Goal: Task Accomplishment & Management: Manage account settings

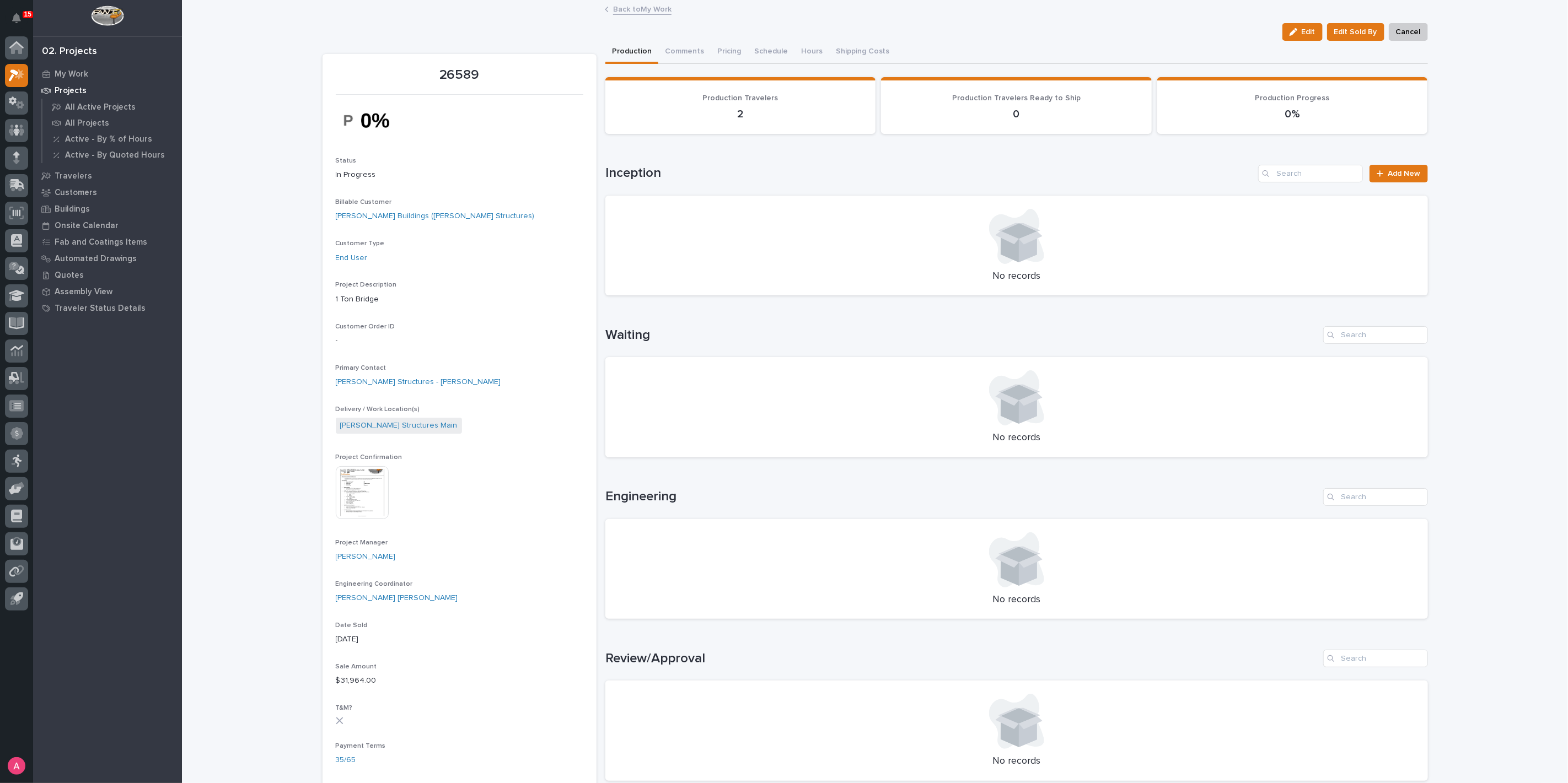
click at [621, 9] on link "Back to My Work" at bounding box center [642, 9] width 58 height 13
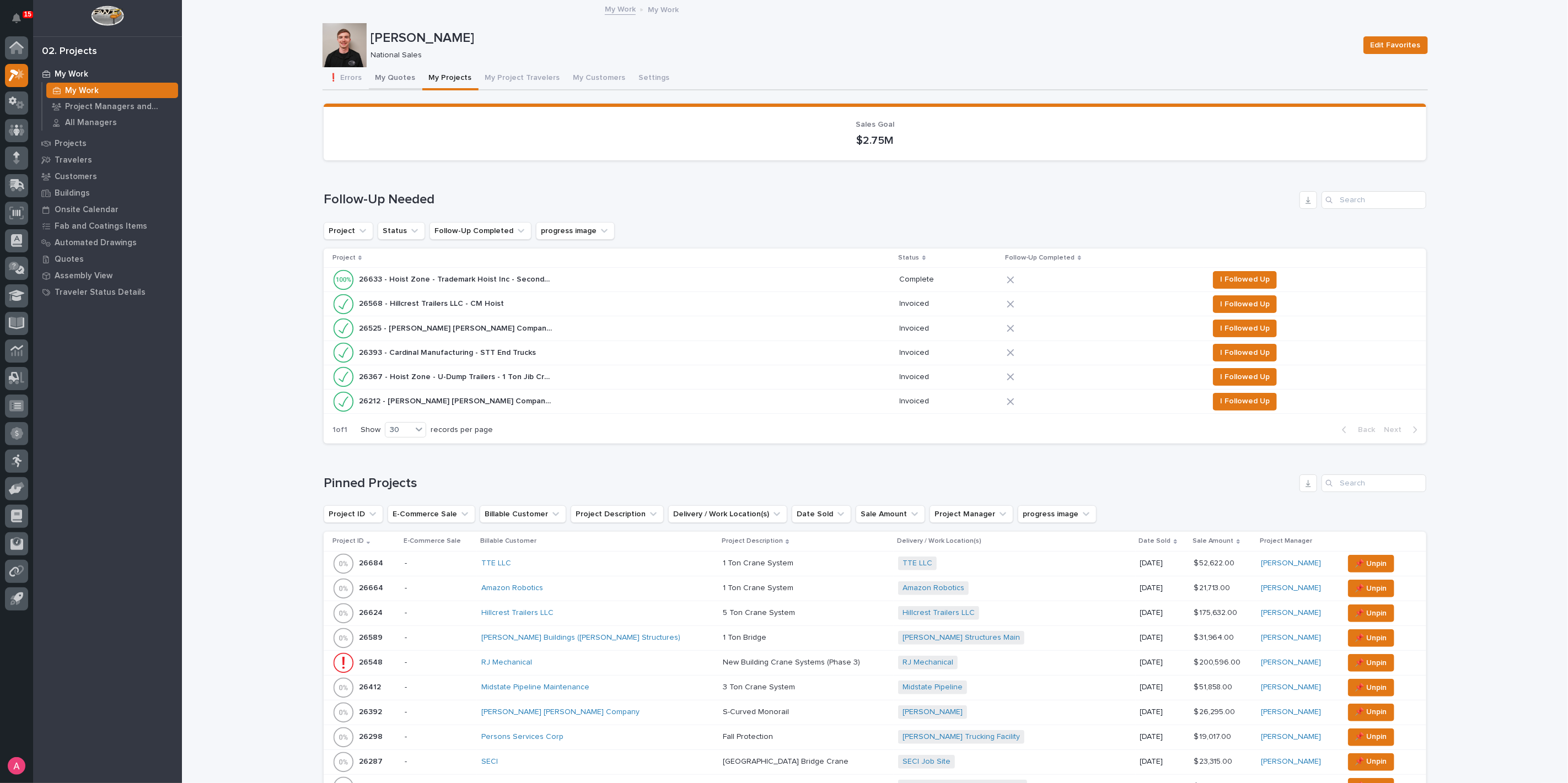
click at [390, 84] on button "My Quotes" at bounding box center [396, 79] width 54 height 23
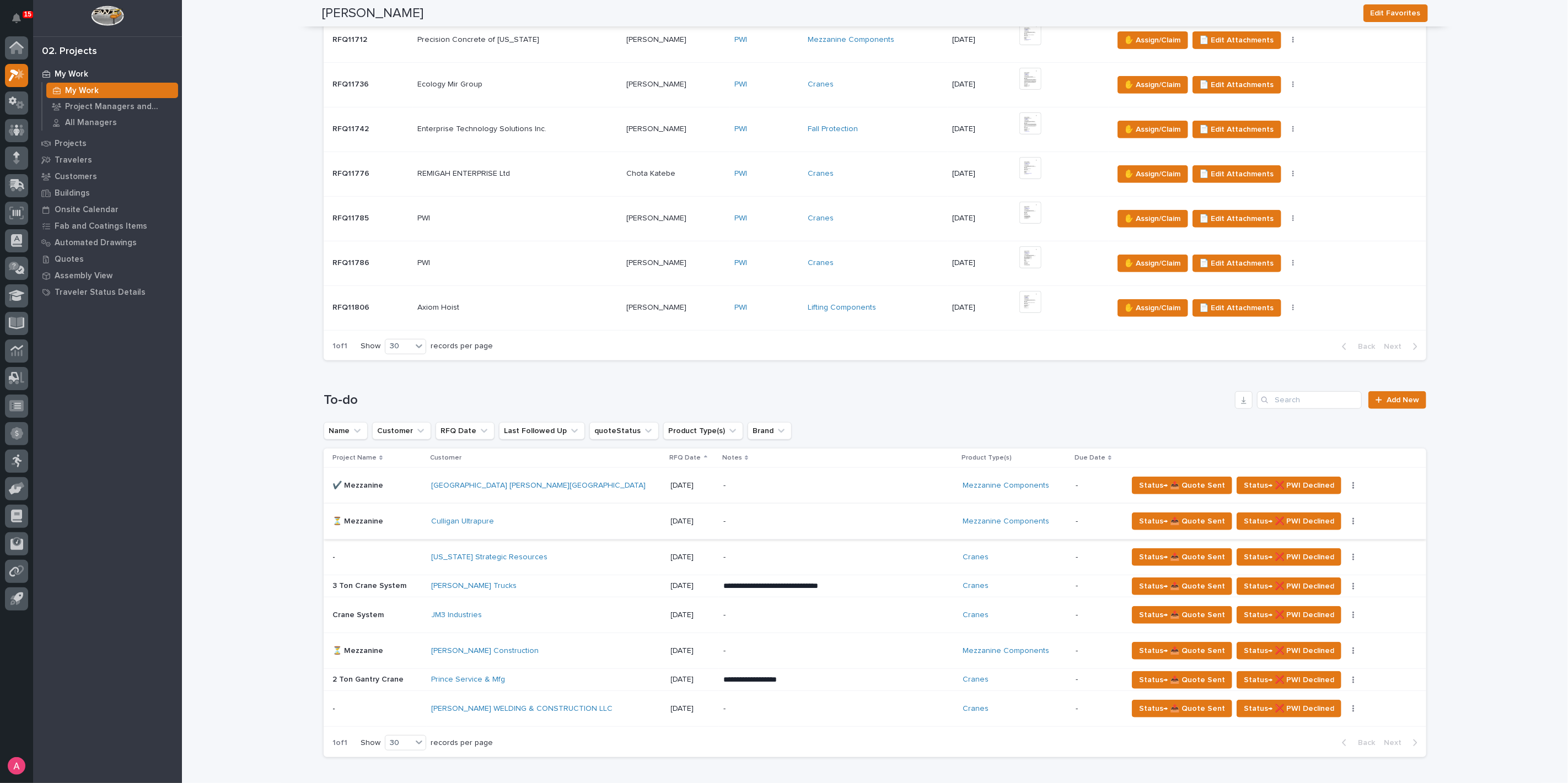
scroll to position [489, 0]
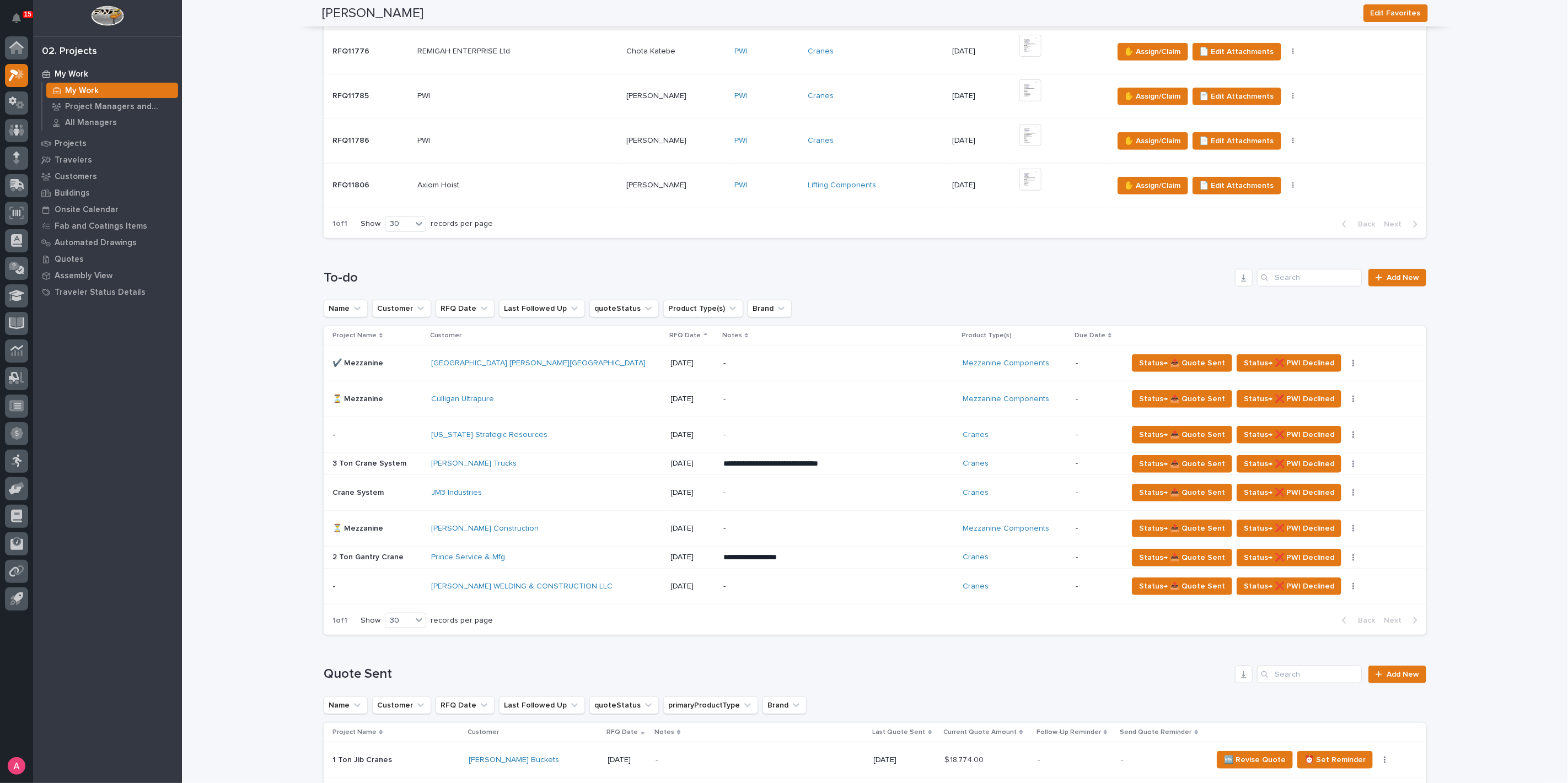
click at [536, 401] on div "Culligan Ultrapure" at bounding box center [527, 399] width 193 height 9
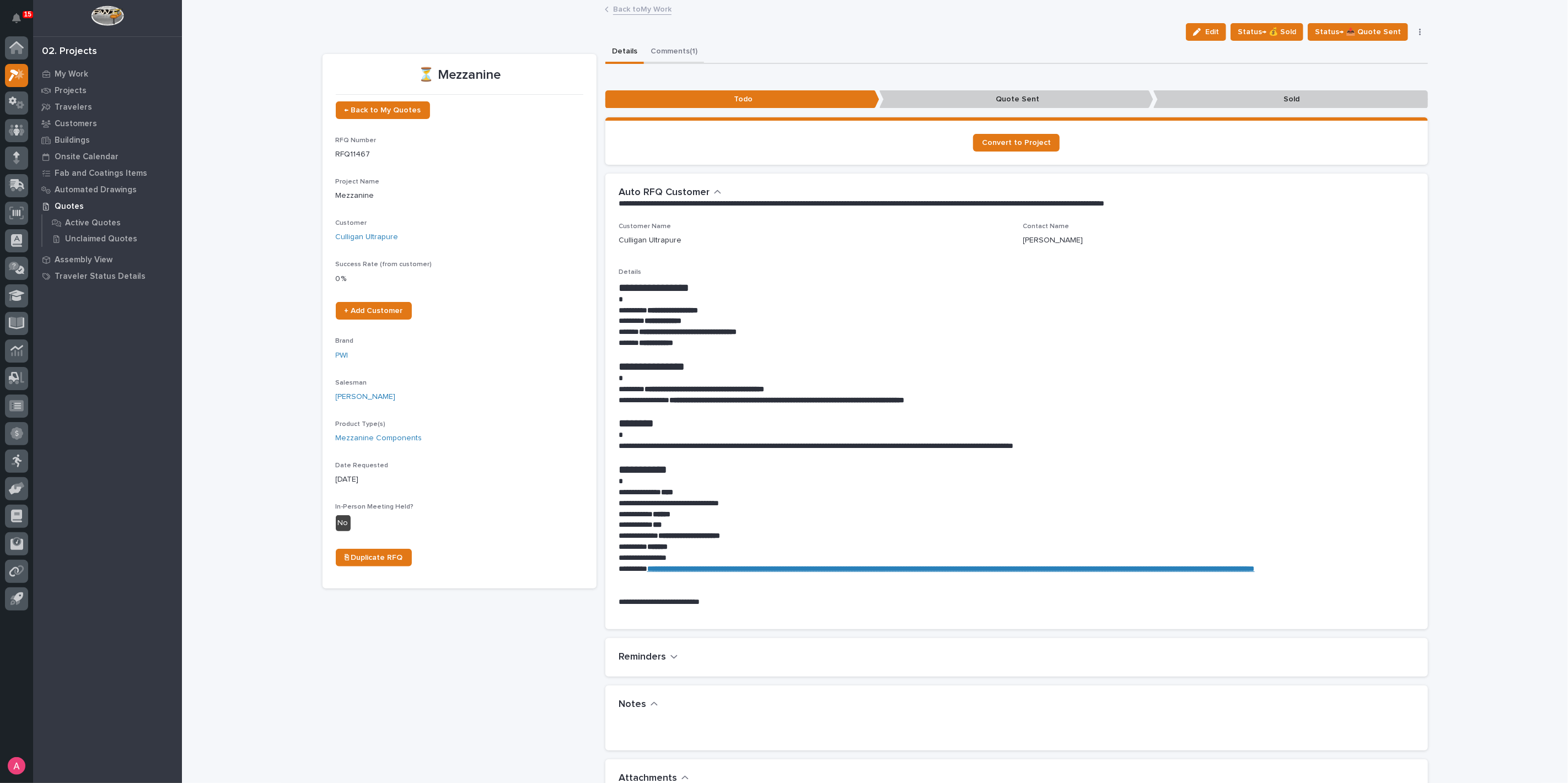
click at [674, 56] on button "Comments (1)" at bounding box center [674, 52] width 60 height 23
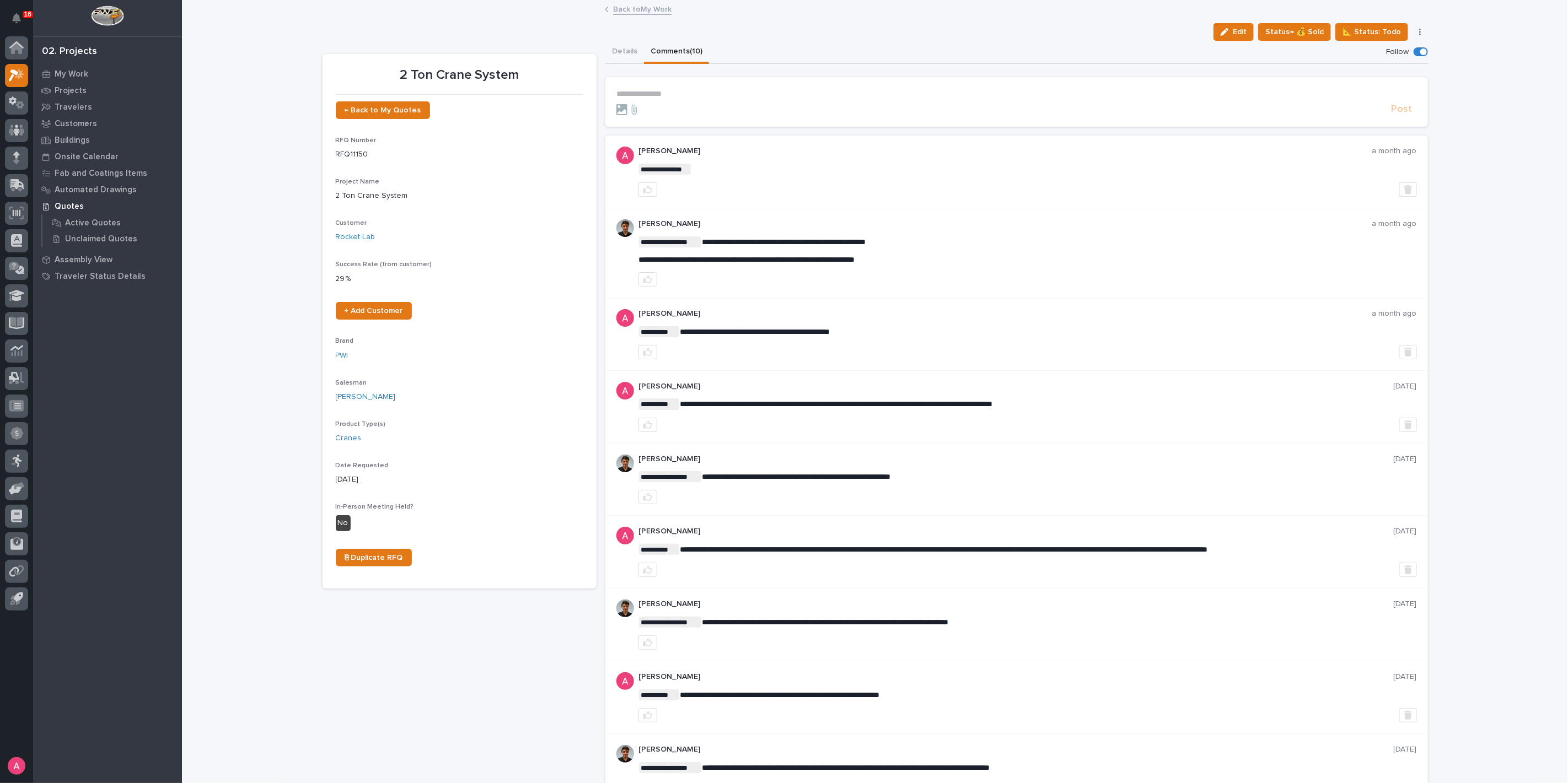
click at [652, 9] on link "Back to My Work" at bounding box center [642, 9] width 58 height 13
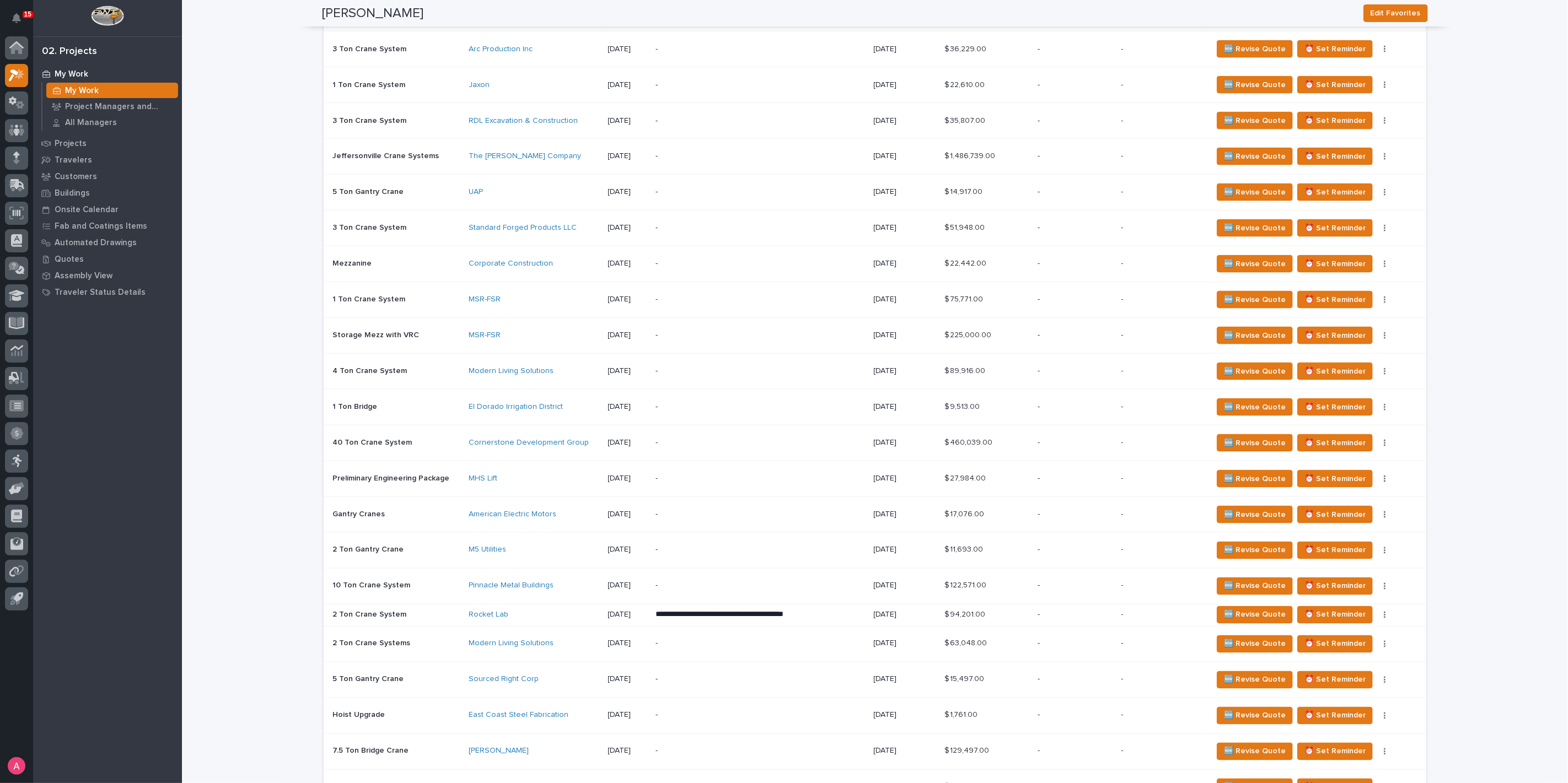
scroll to position [1297, 0]
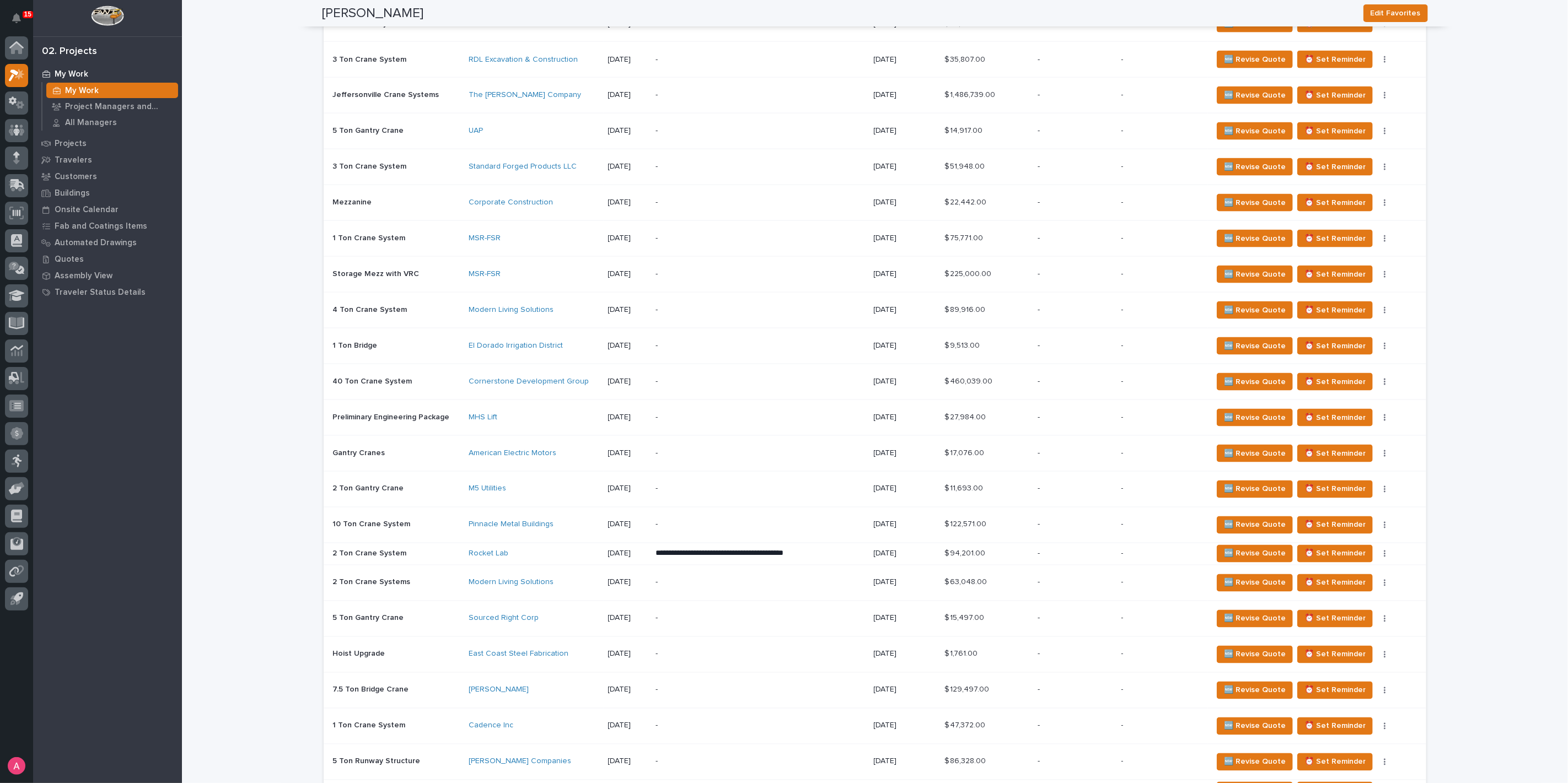
click at [1110, 553] on div "-" at bounding box center [1075, 554] width 74 height 18
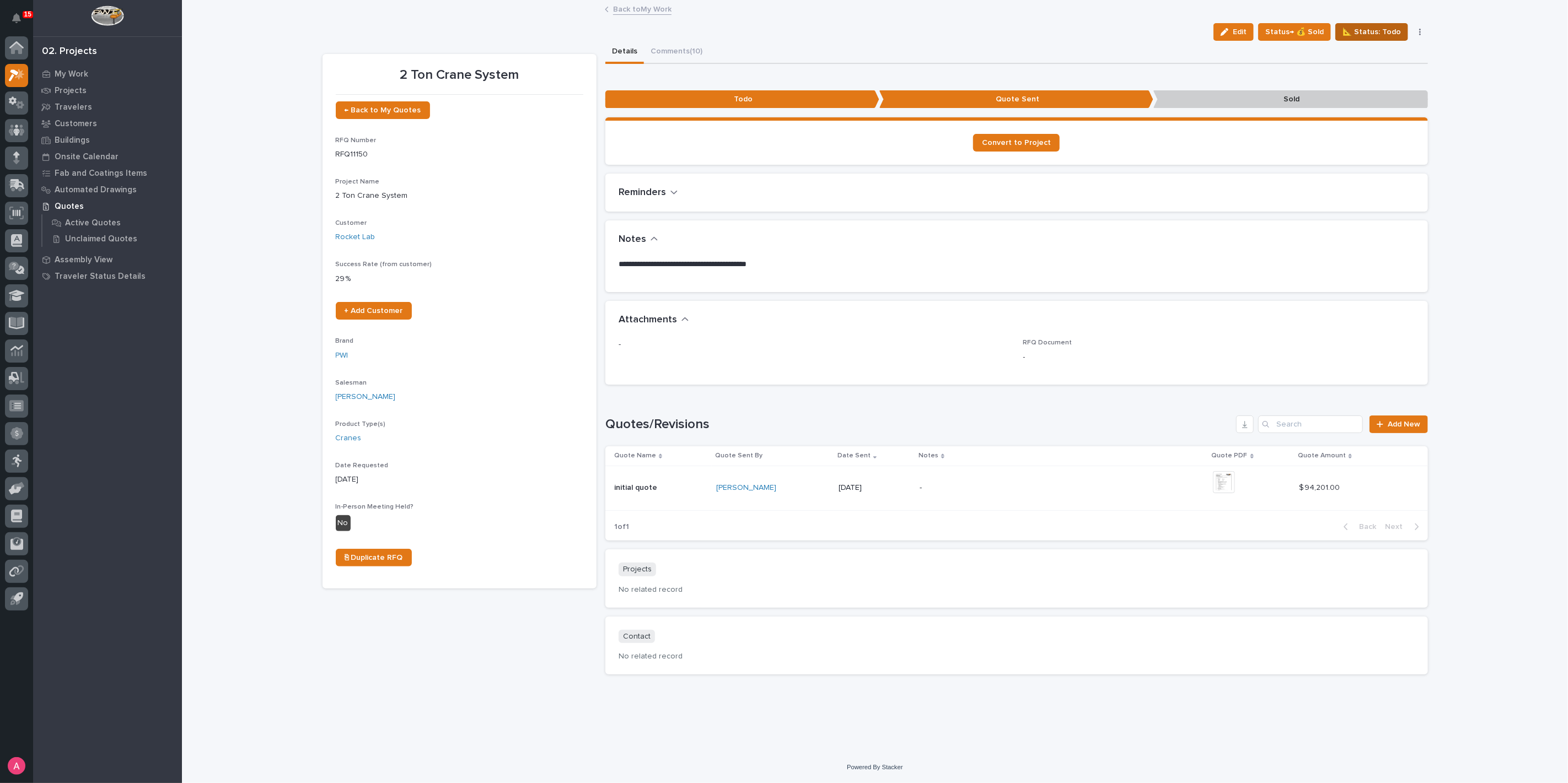
click at [1371, 34] on span "📐 Status: Todo" at bounding box center [1372, 32] width 58 height 13
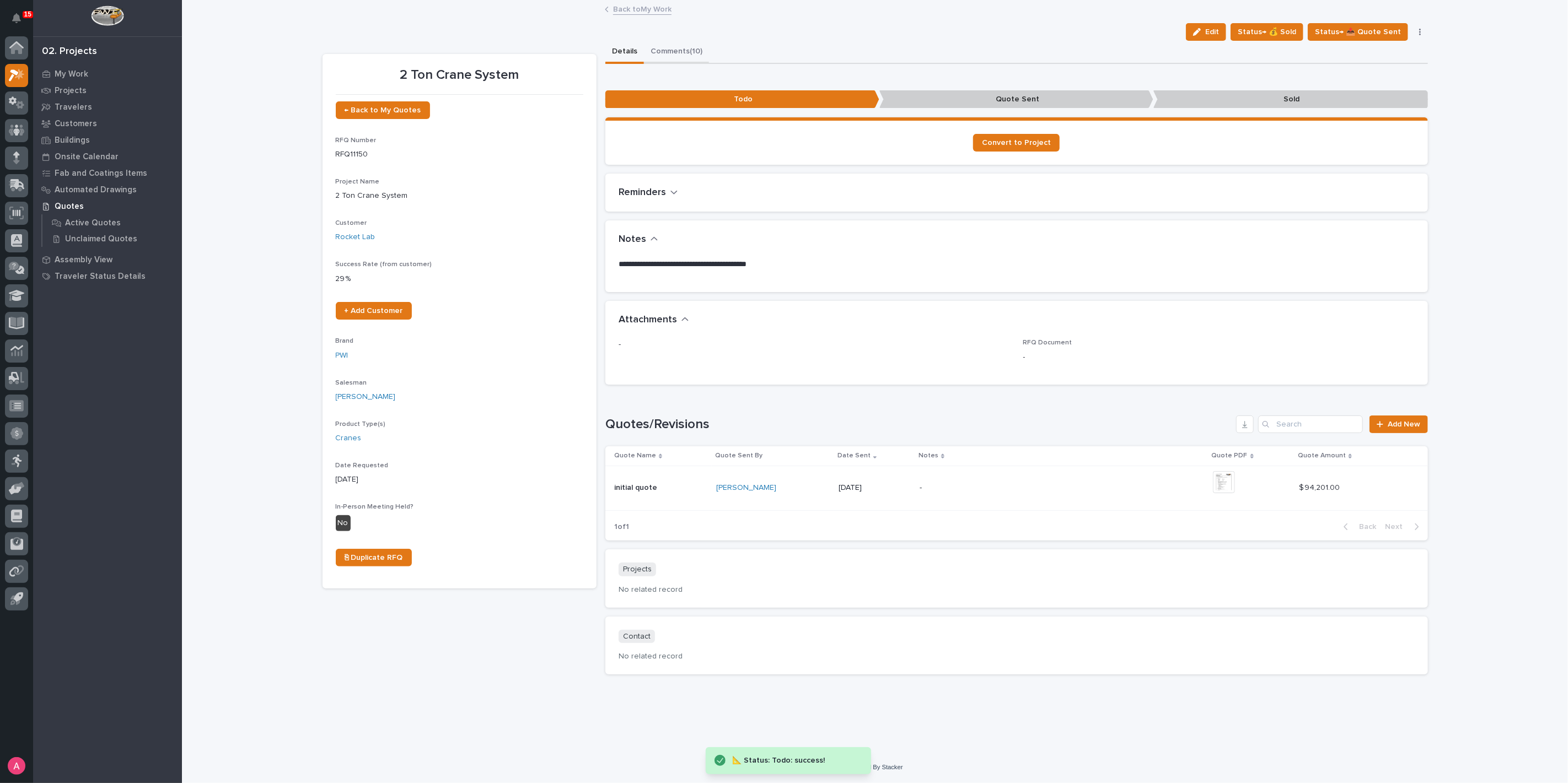
click at [666, 44] on button "Comments (10)" at bounding box center [676, 52] width 65 height 23
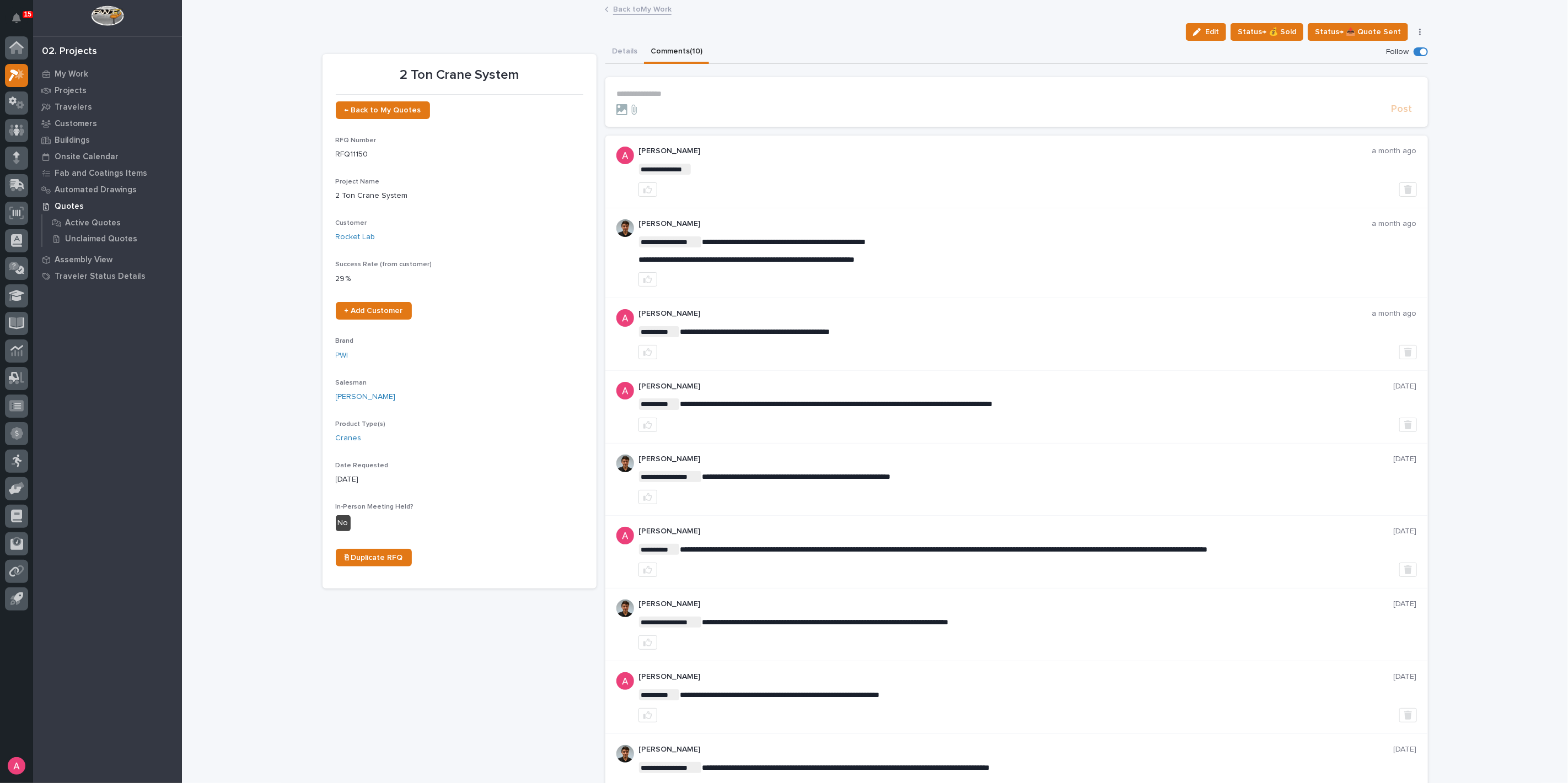
click at [640, 16] on div "Back to My Work" at bounding box center [875, 10] width 551 height 15
click at [643, 9] on link "Back to My Work" at bounding box center [642, 9] width 58 height 13
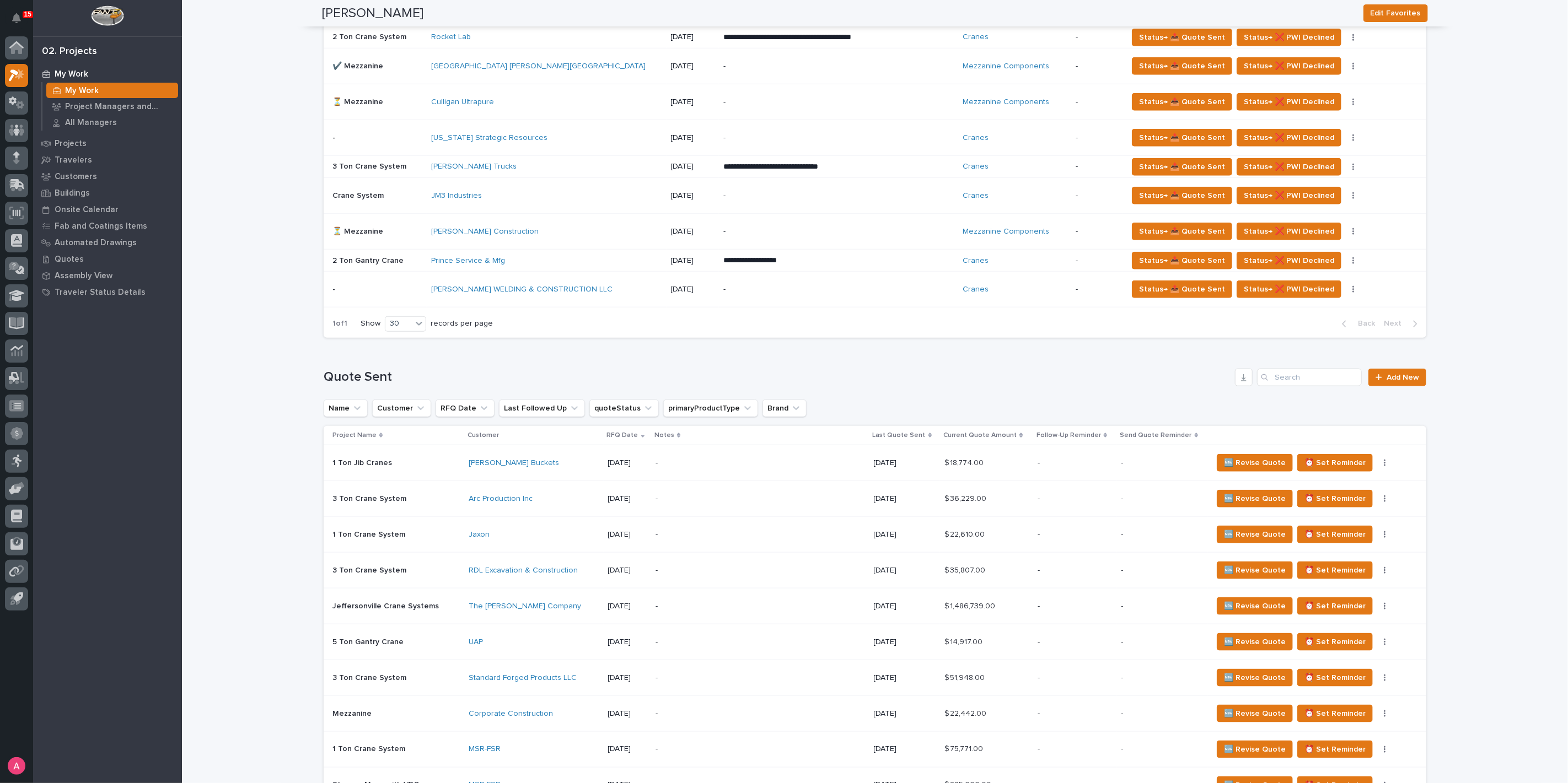
scroll to position [734, 0]
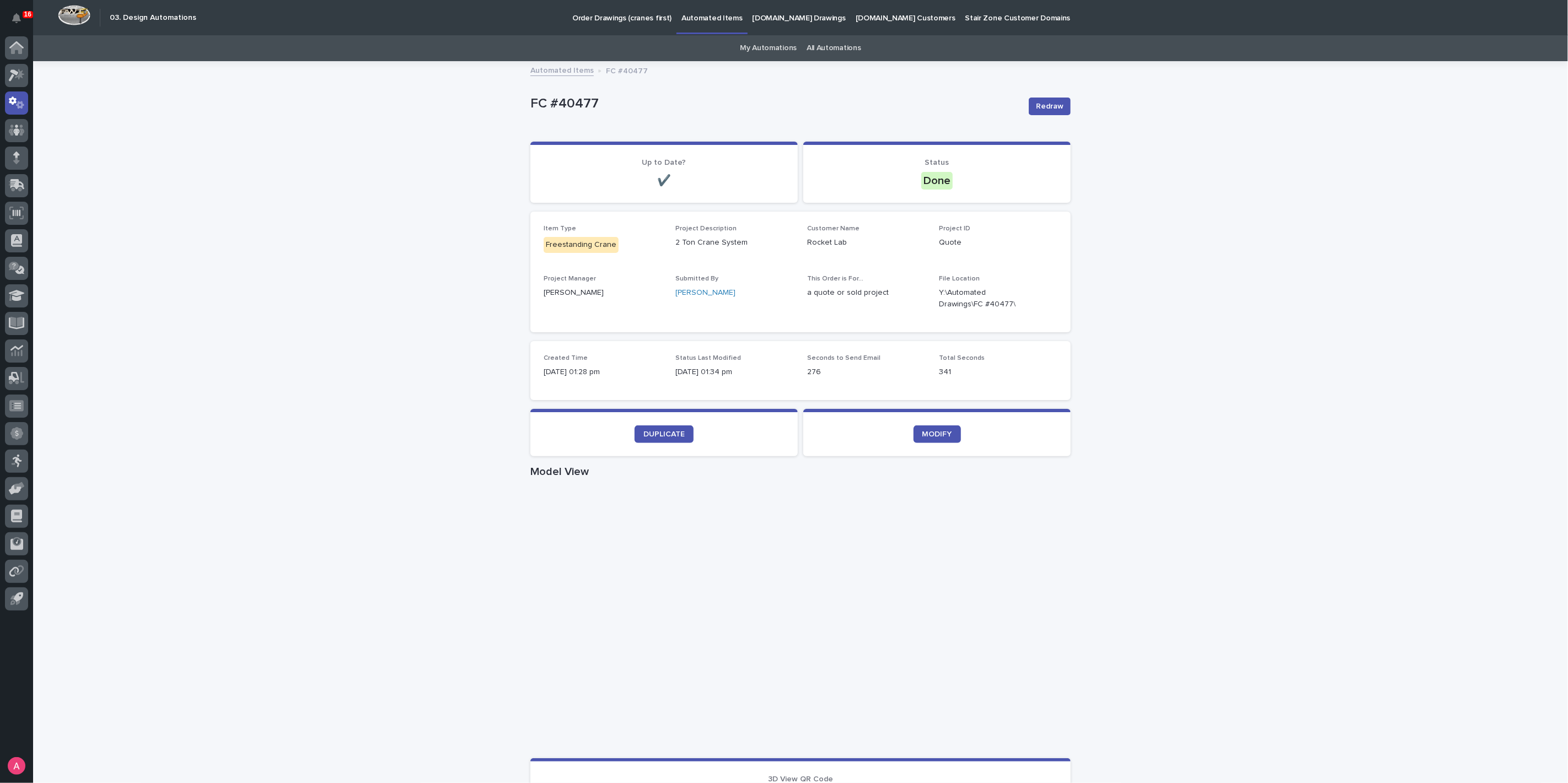
click at [1254, 330] on div "Loading... Saving… Loading... Saving… FC #40477 Redraw FC #40477 Redraw Sorry, …" at bounding box center [800, 638] width 1535 height 1152
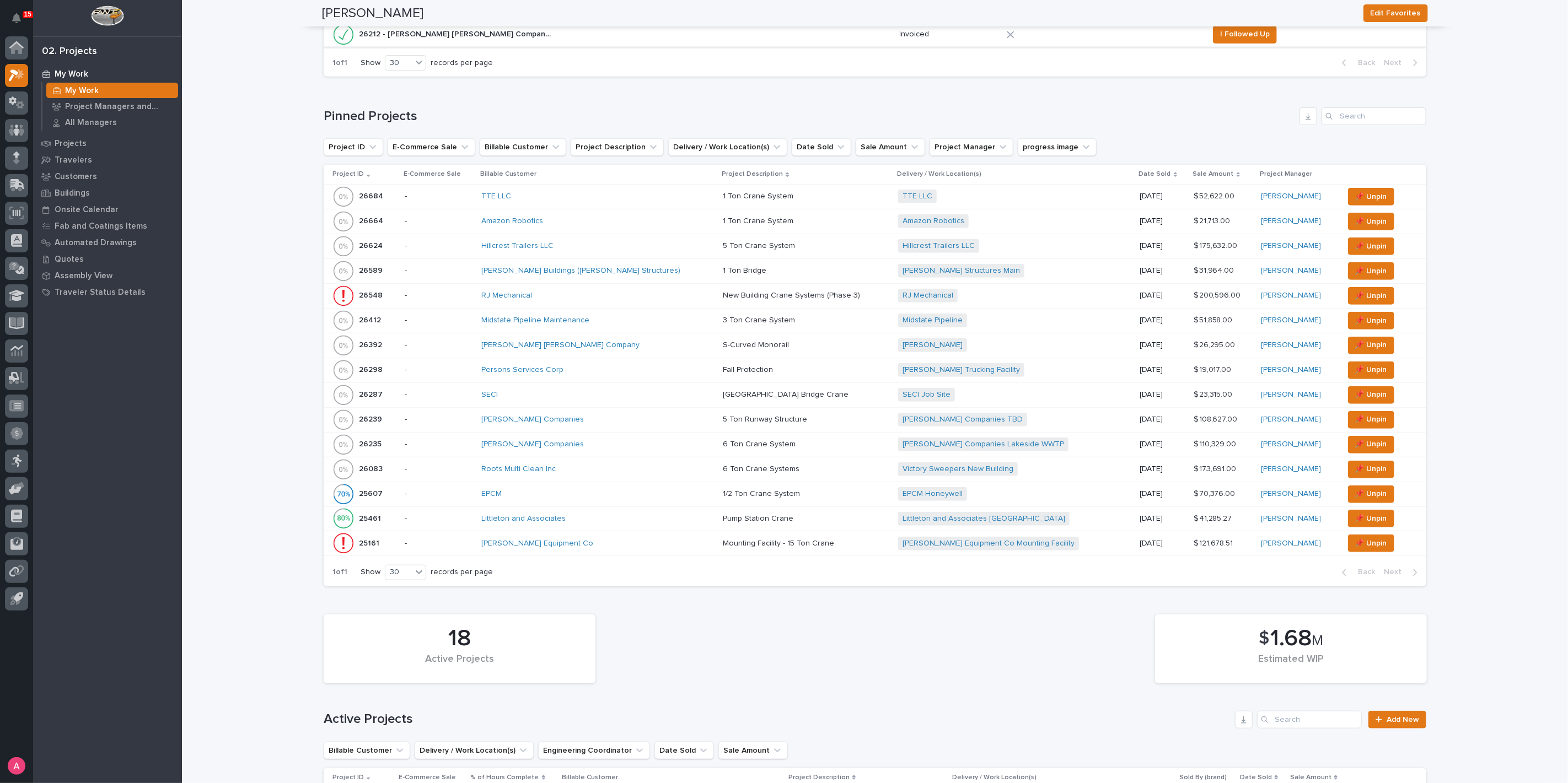
scroll to position [306, 0]
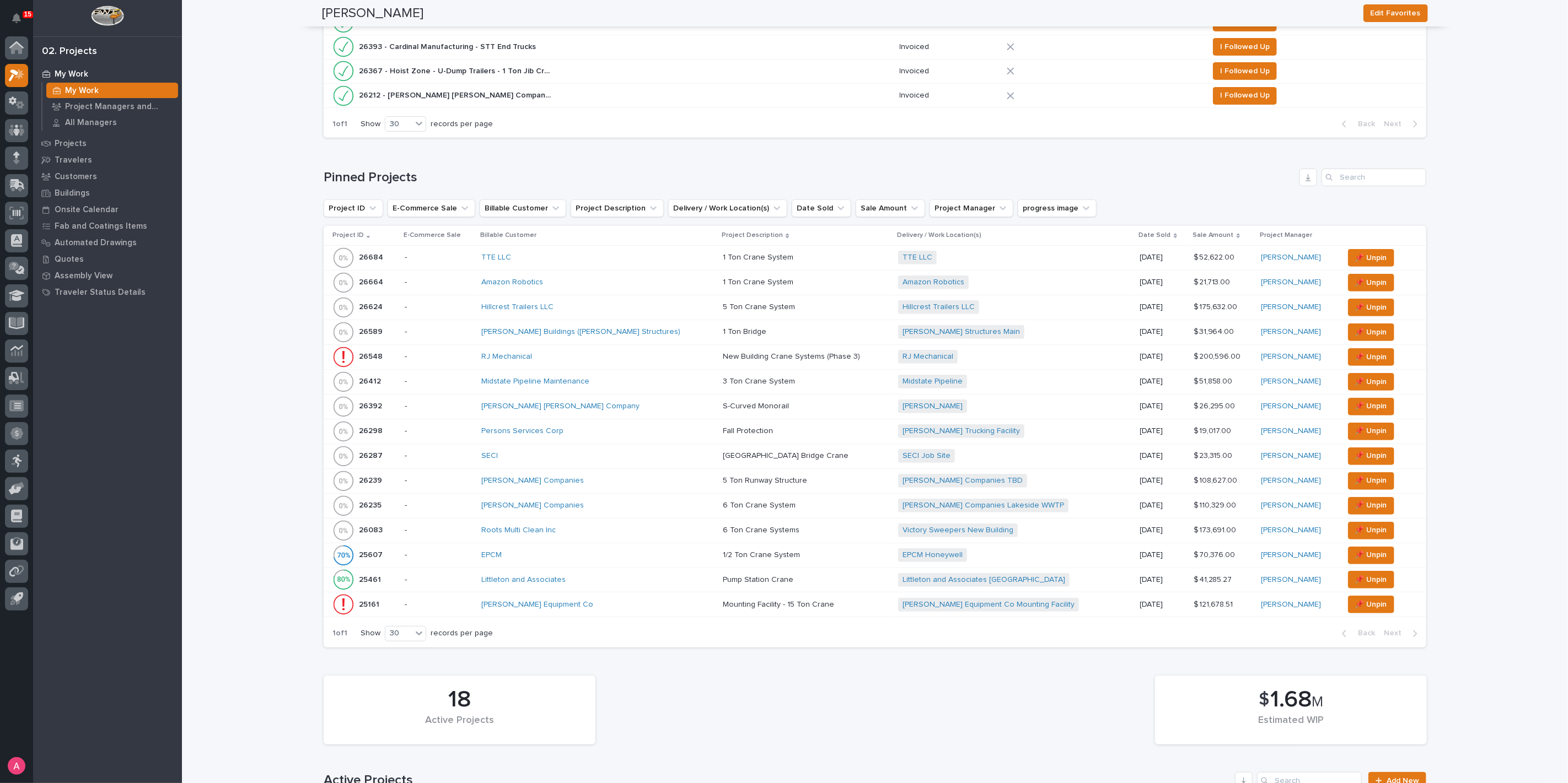
click at [589, 353] on div "RJ Mechanical" at bounding box center [578, 357] width 193 height 9
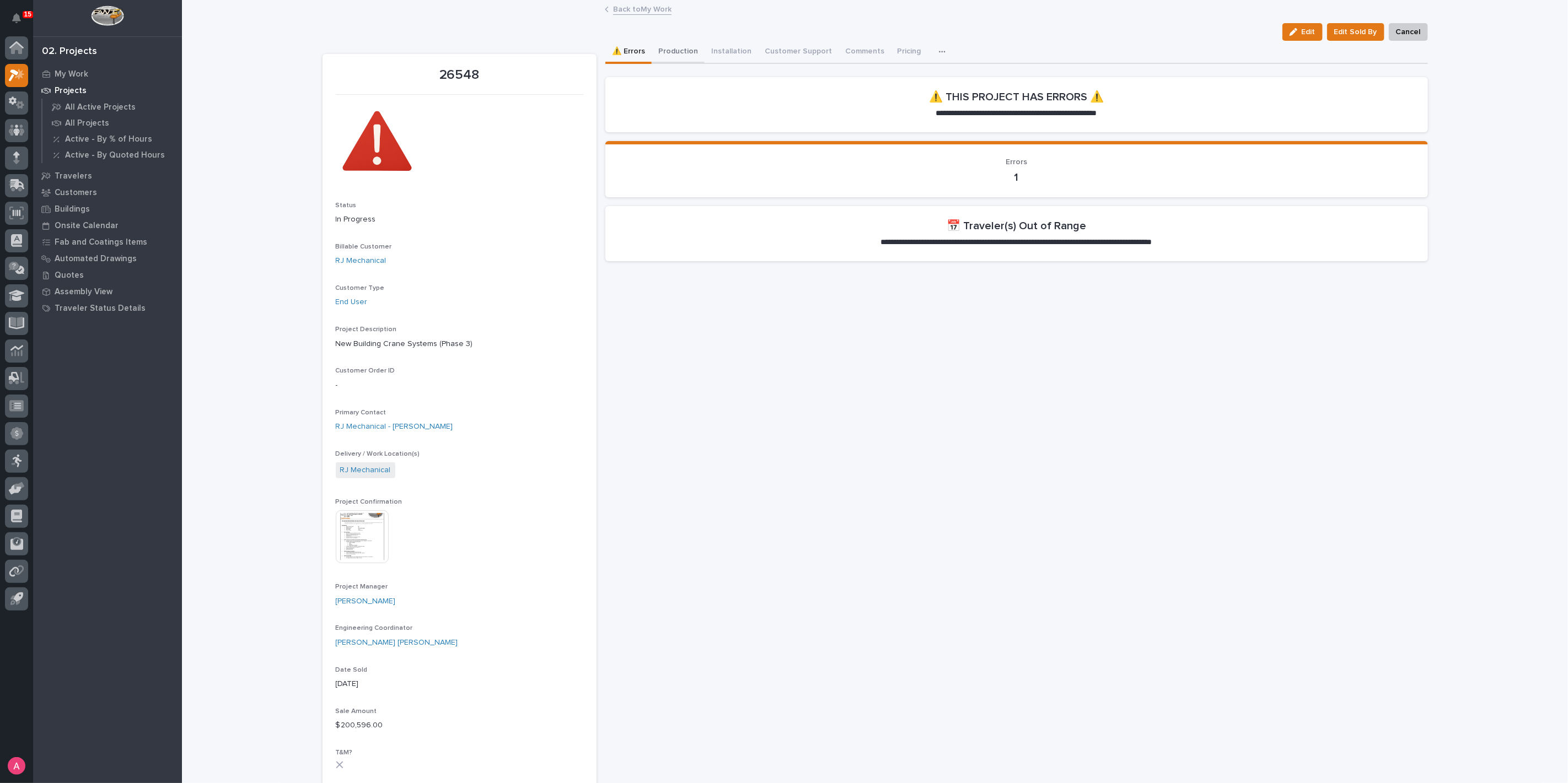
click at [670, 59] on button "Production" at bounding box center [678, 52] width 53 height 23
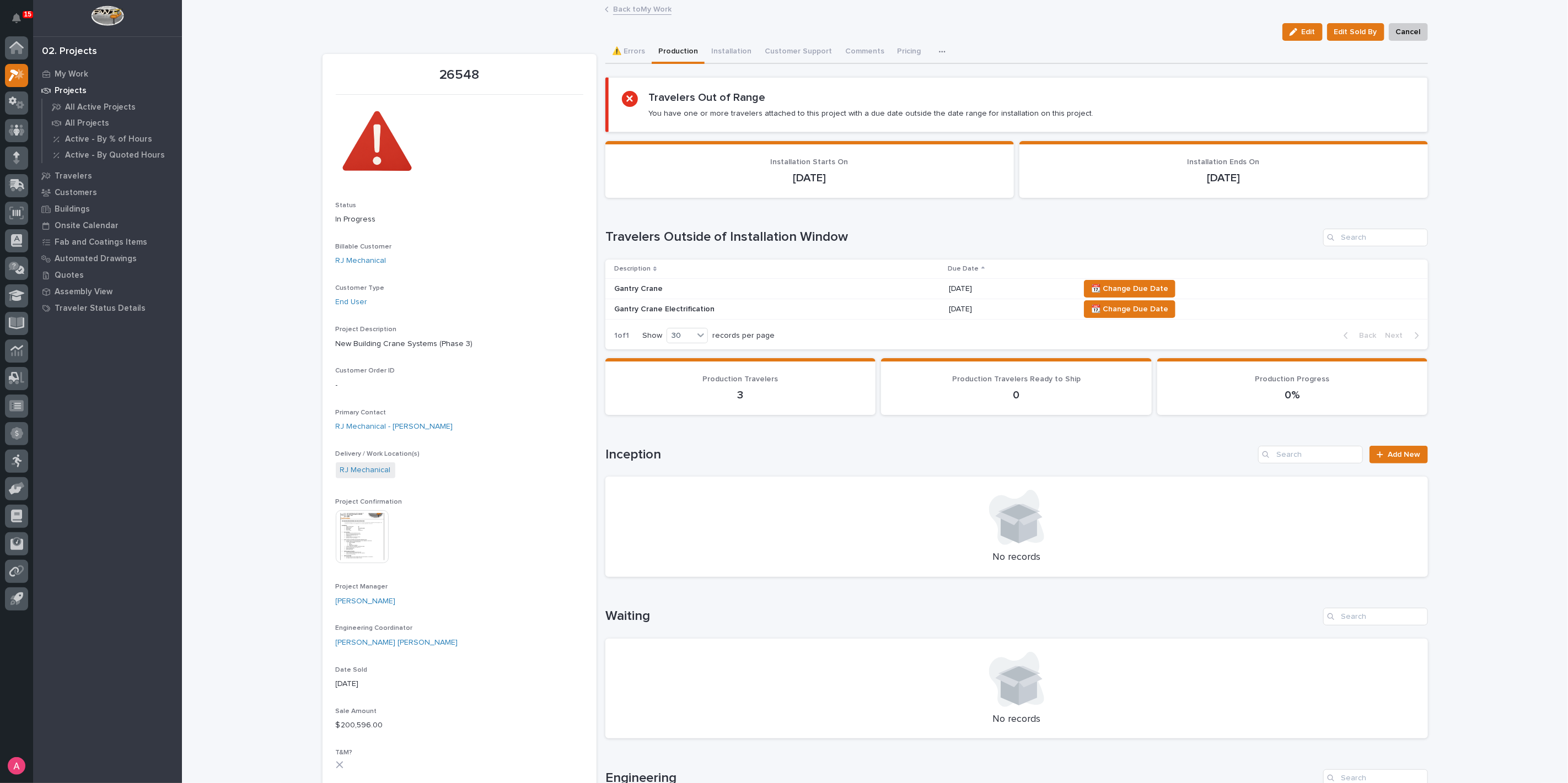
click at [639, 4] on link "Back to My Work" at bounding box center [642, 9] width 58 height 13
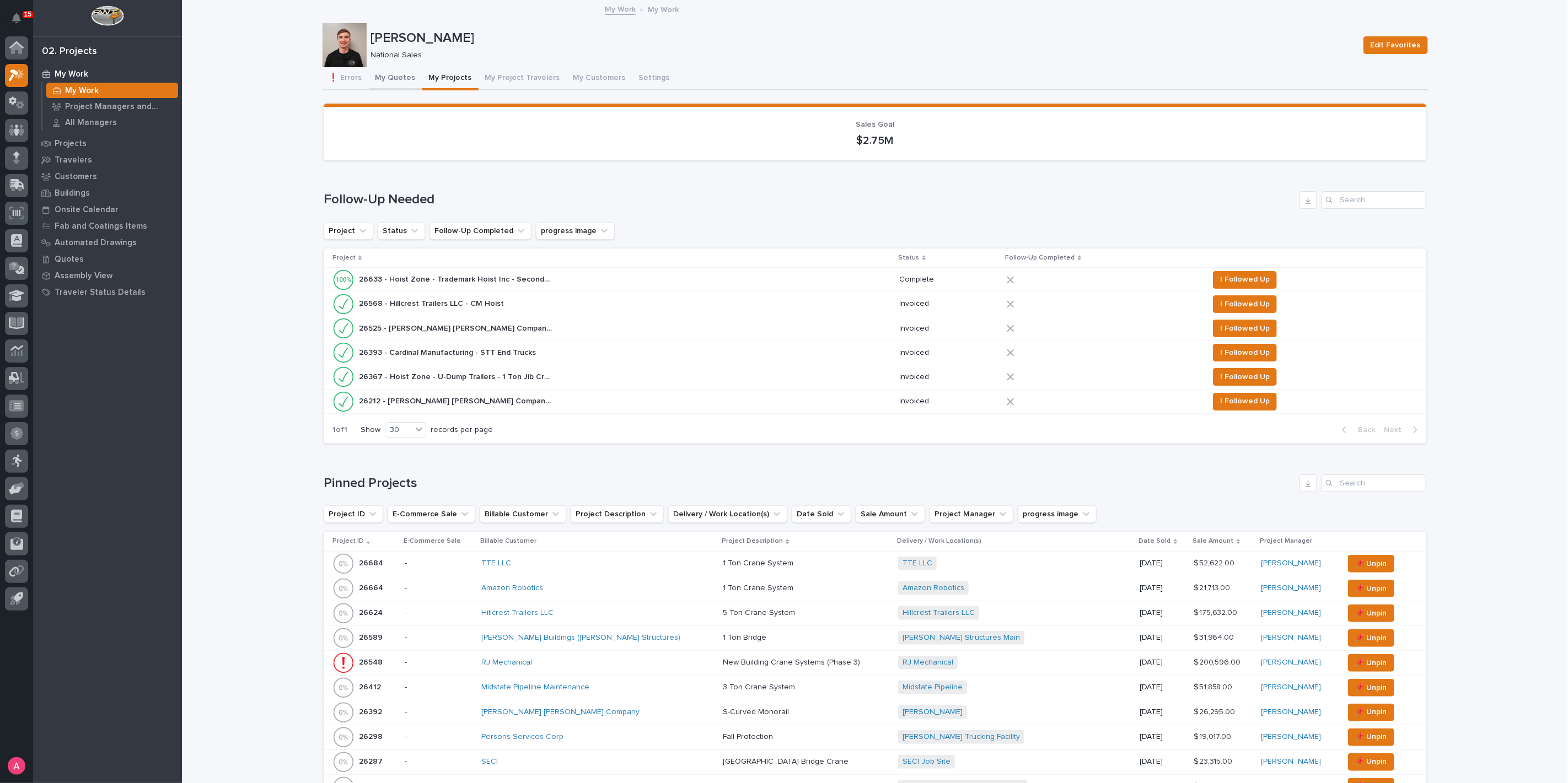
click at [397, 79] on button "My Quotes" at bounding box center [396, 79] width 54 height 23
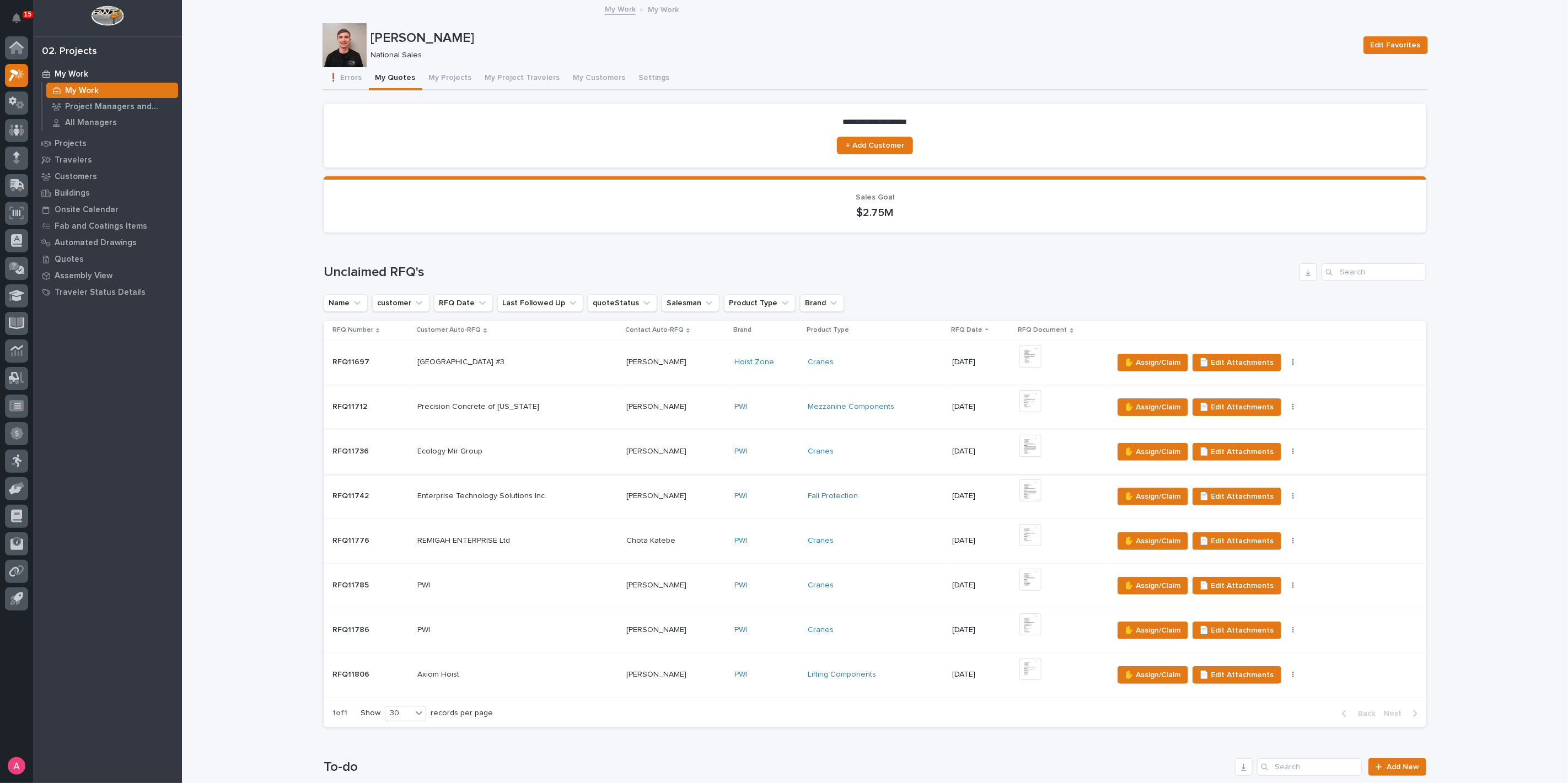
scroll to position [612, 0]
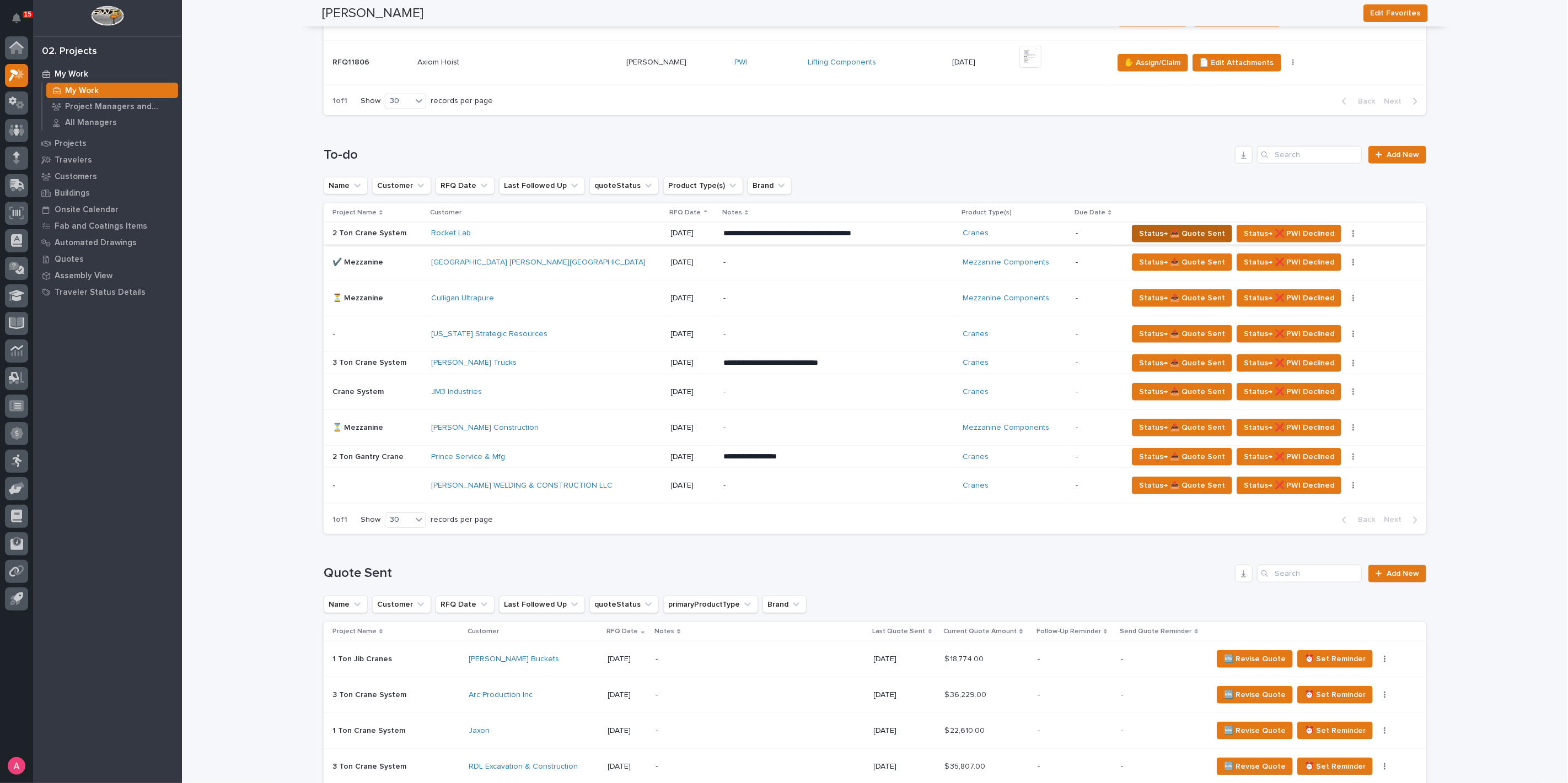
click at [1178, 232] on span "Status→ 📤 Quote Sent" at bounding box center [1181, 234] width 86 height 13
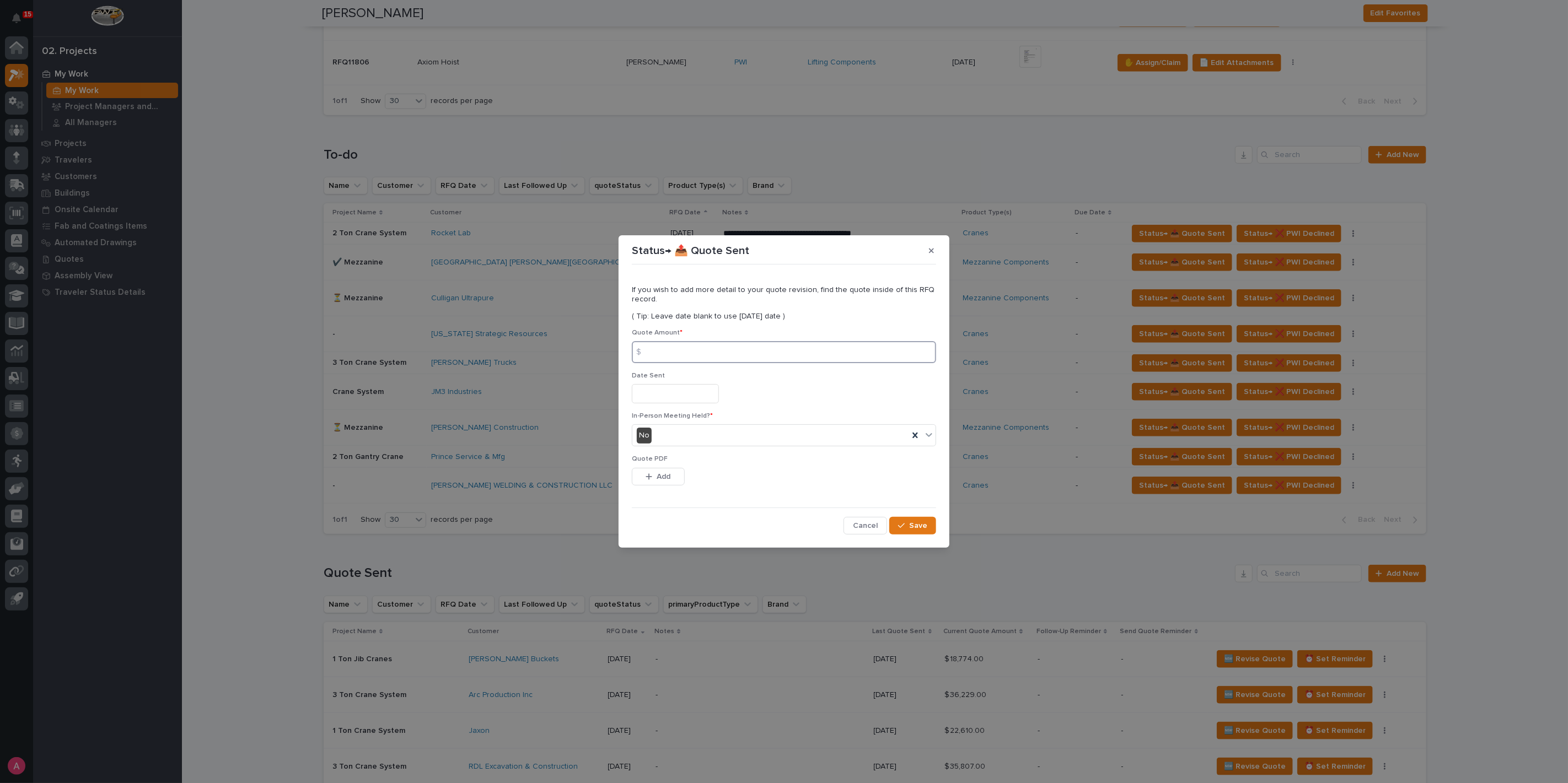
click at [682, 343] on input at bounding box center [784, 352] width 304 height 22
click at [688, 349] on input at bounding box center [784, 352] width 304 height 22
type input "90289"
click at [669, 471] on button "Add" at bounding box center [658, 476] width 53 height 18
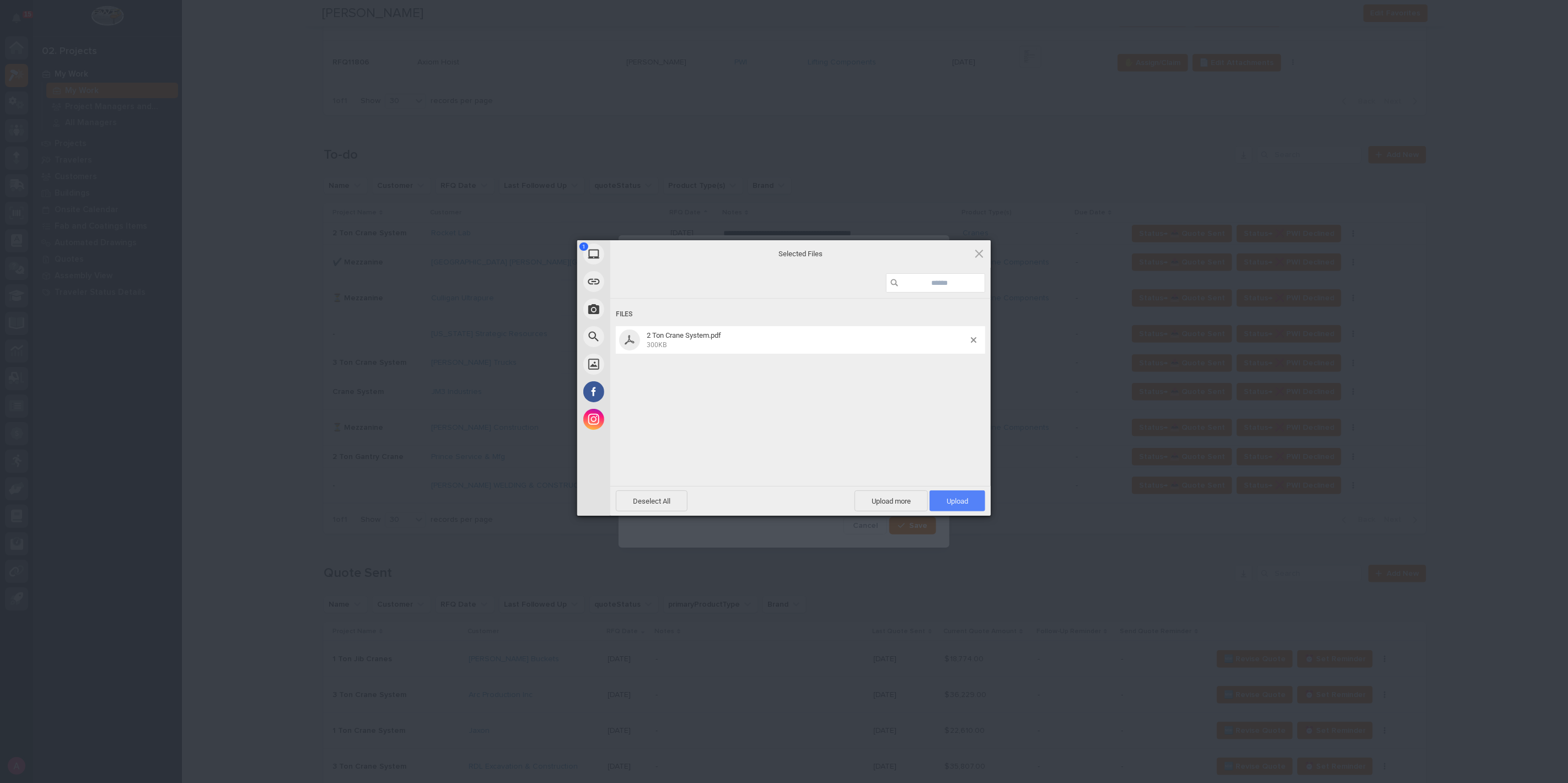
click at [954, 494] on span "Upload 1" at bounding box center [957, 501] width 55 height 21
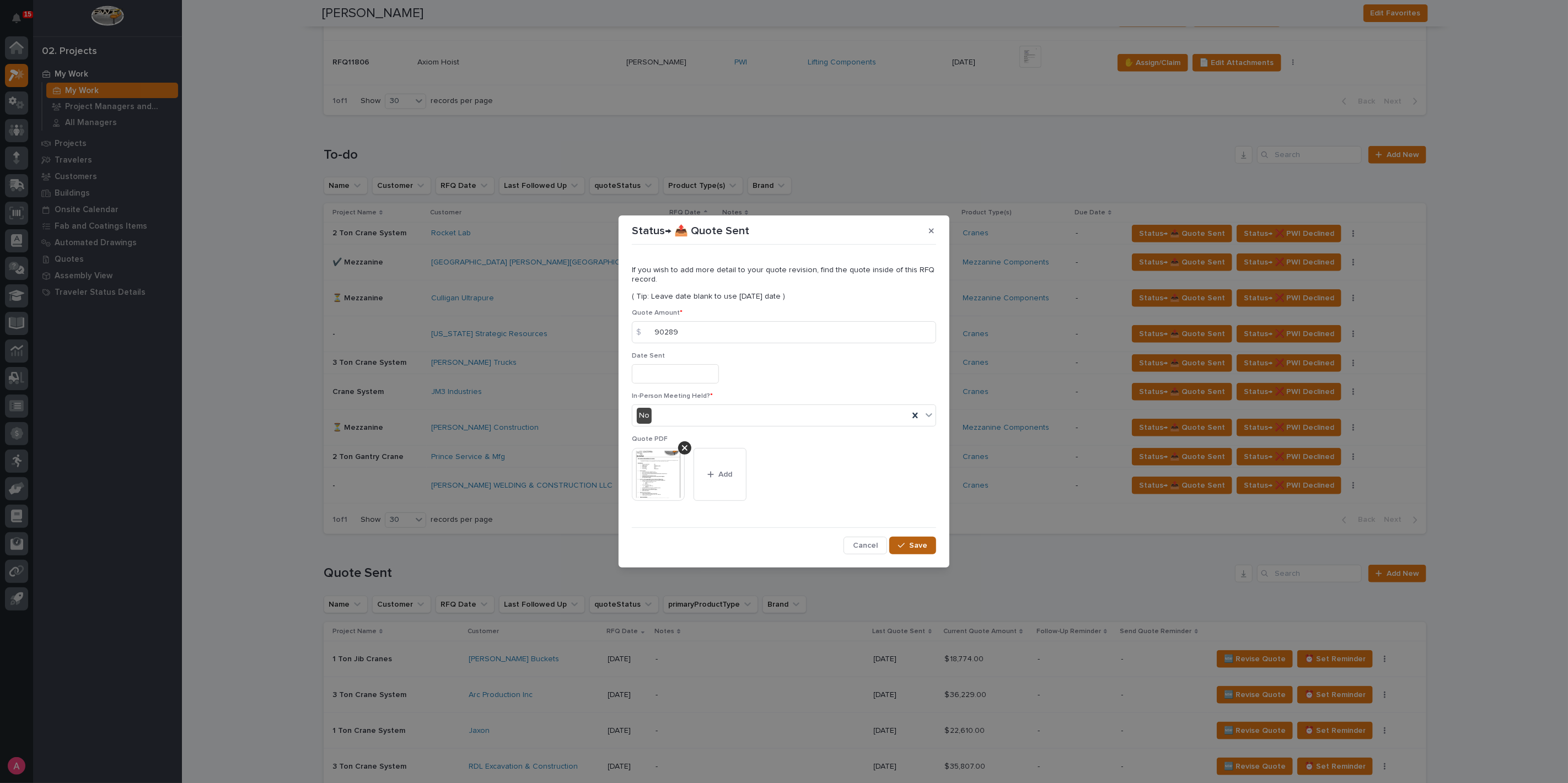
click at [925, 537] on button "Save" at bounding box center [912, 545] width 47 height 18
